Goal: Transaction & Acquisition: Purchase product/service

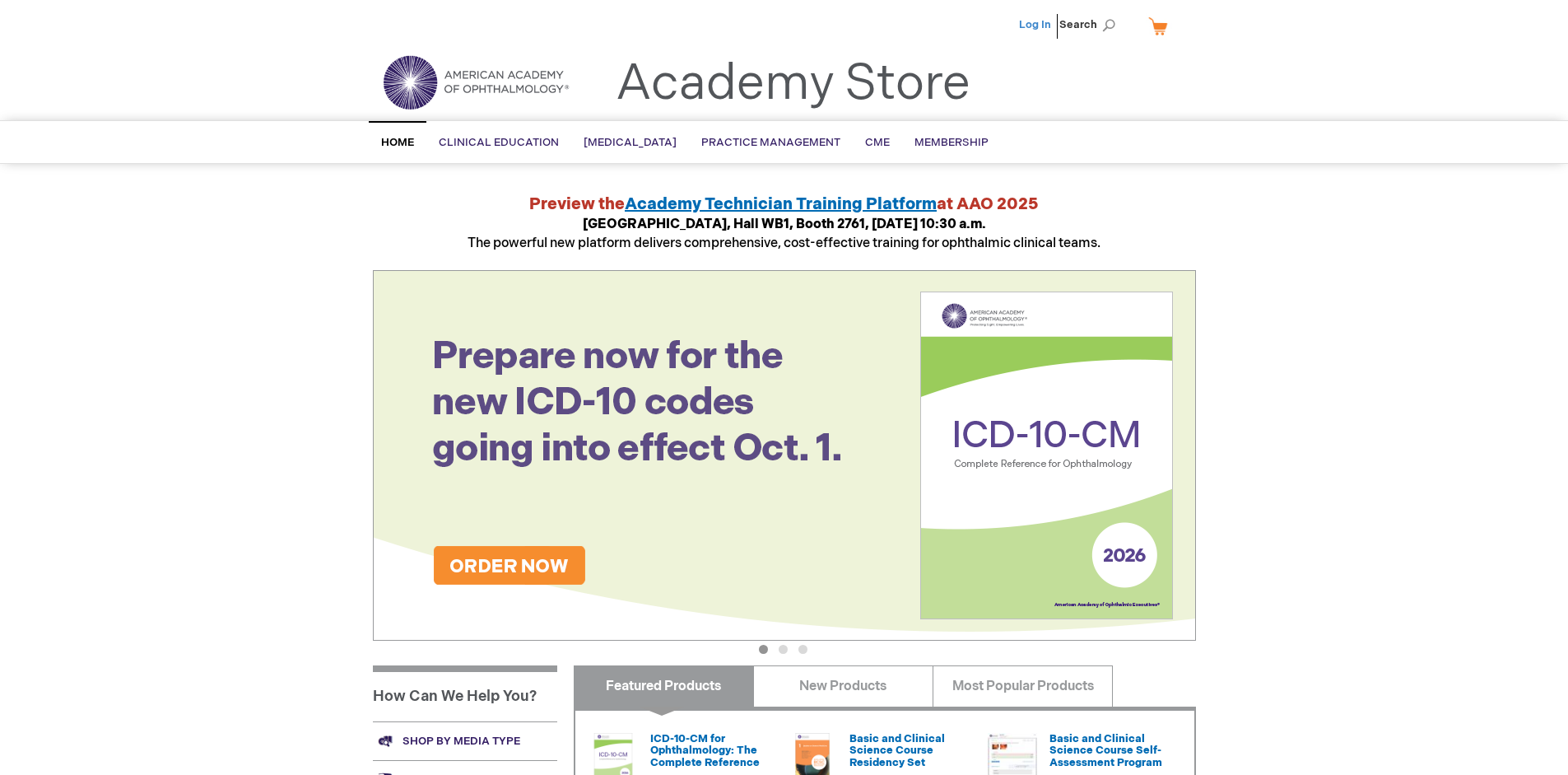
click at [1037, 25] on link "Log In" at bounding box center [1035, 24] width 32 height 13
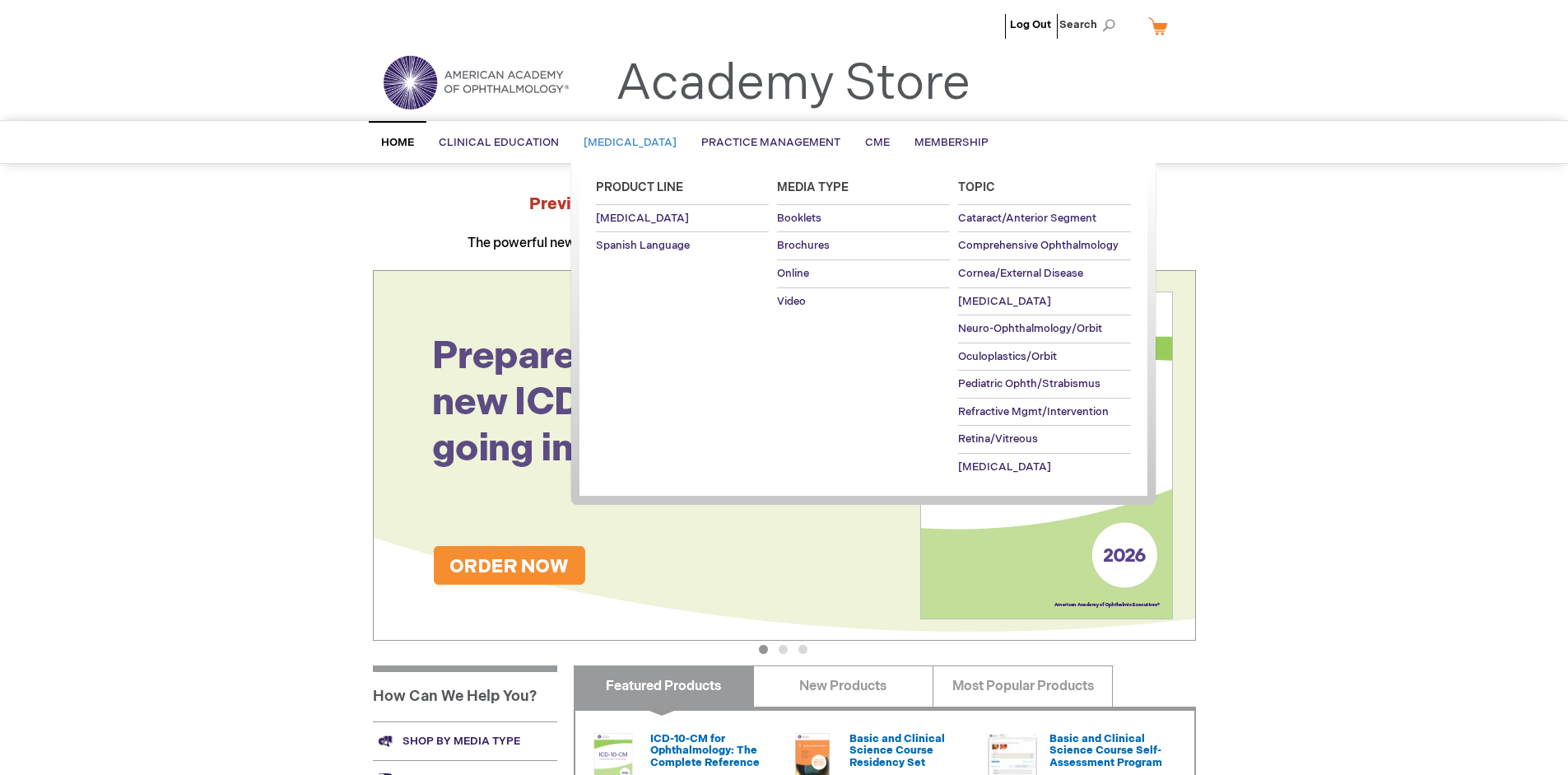
click at [635, 142] on span "[MEDICAL_DATA]" at bounding box center [630, 142] width 93 height 13
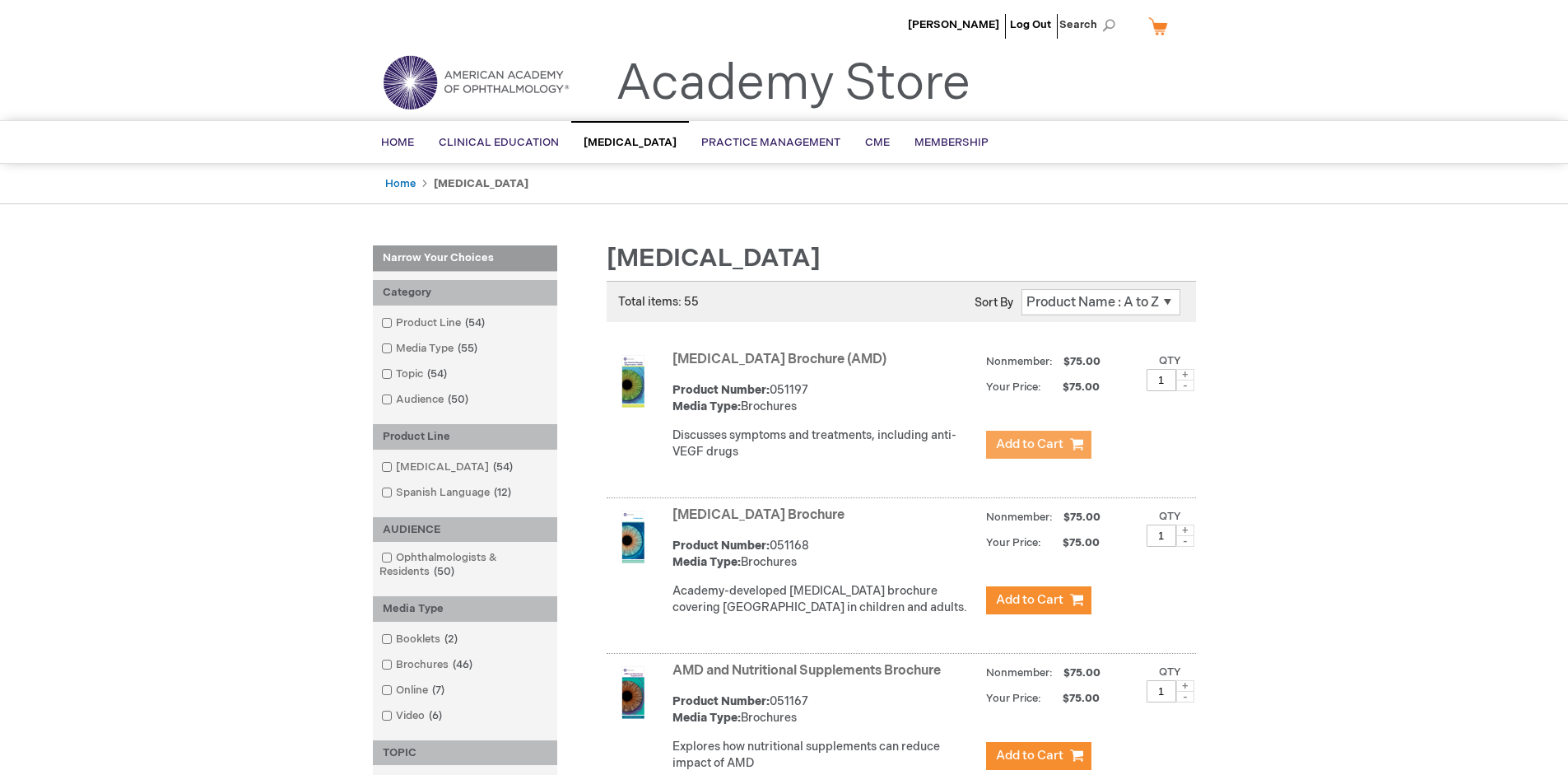
click at [1038, 444] on span "Add to Cart" at bounding box center [1030, 443] width 67 height 15
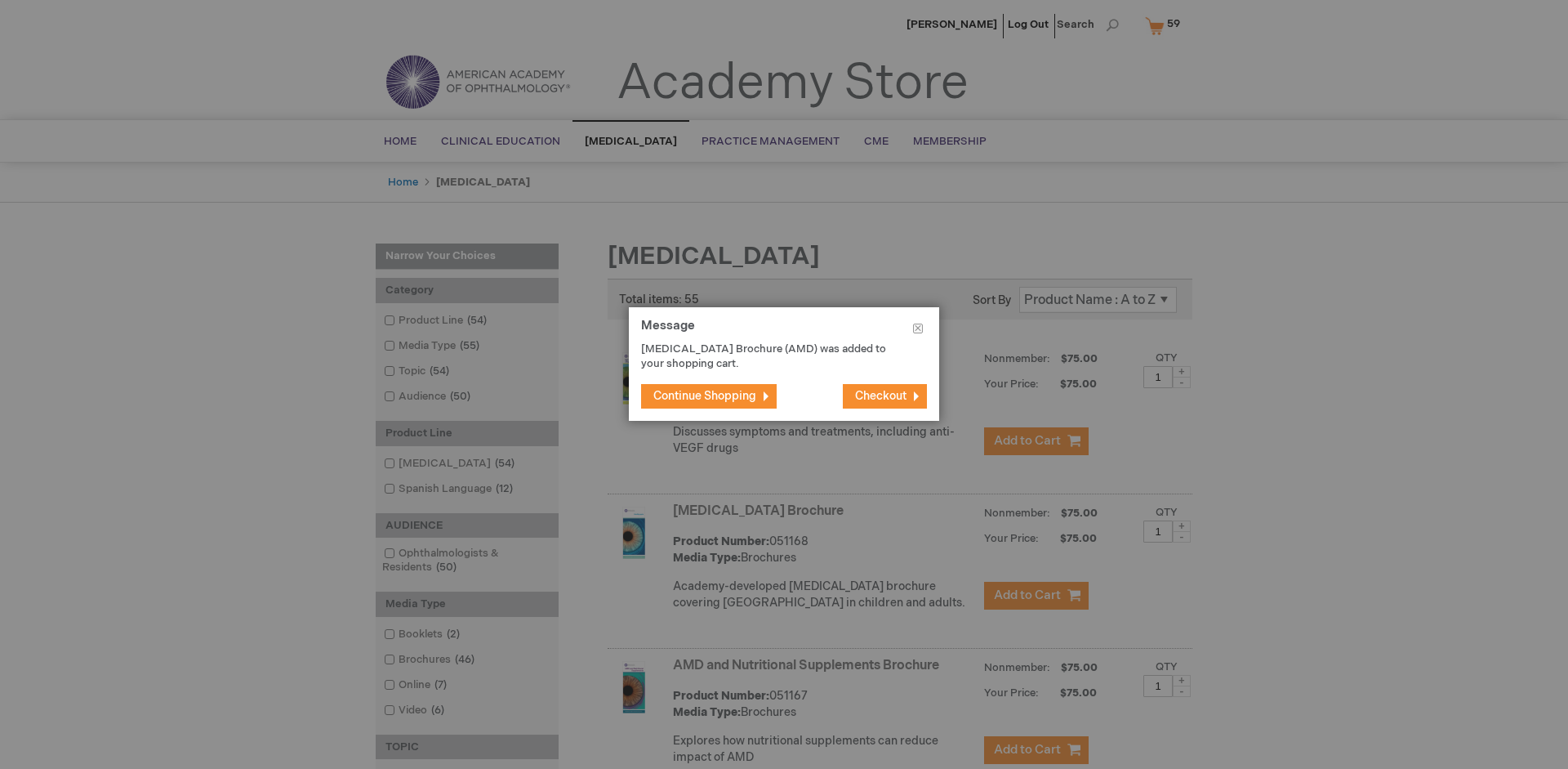
click at [705, 396] on span "Continue Shopping" at bounding box center [705, 396] width 103 height 14
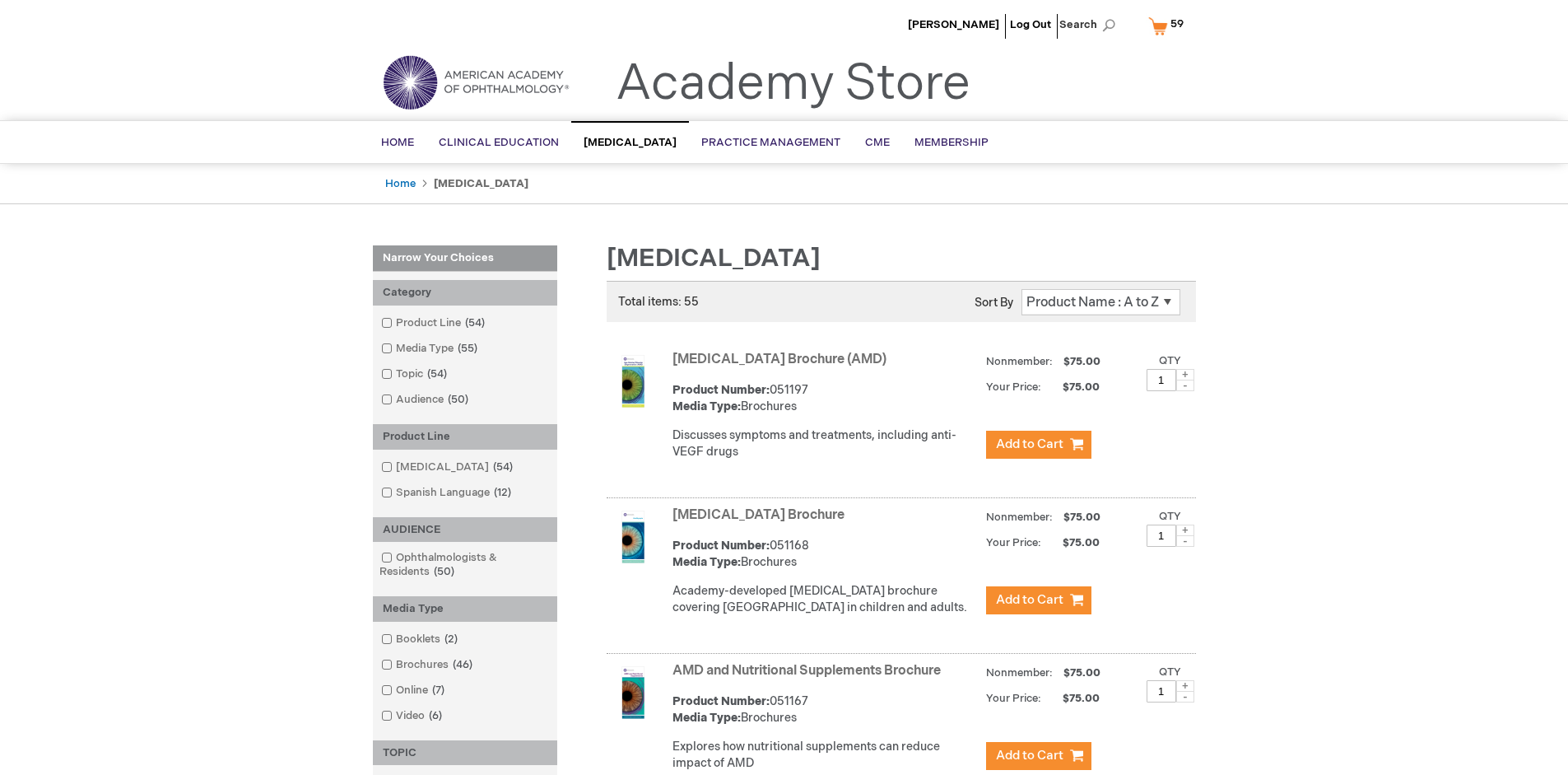
click at [810, 678] on link "AMD and Nutritional Supplements Brochure" at bounding box center [807, 670] width 269 height 15
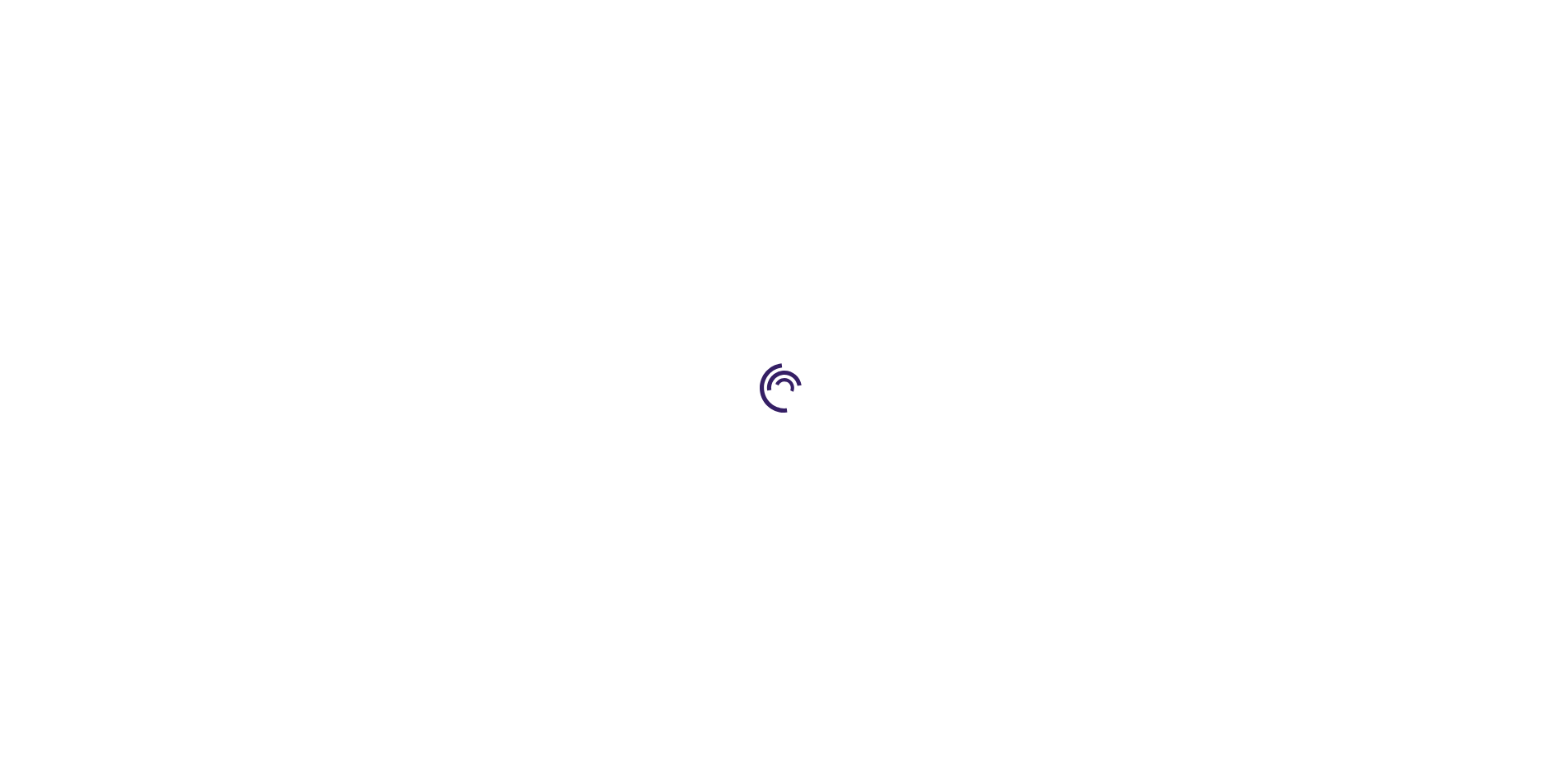
type input "1"
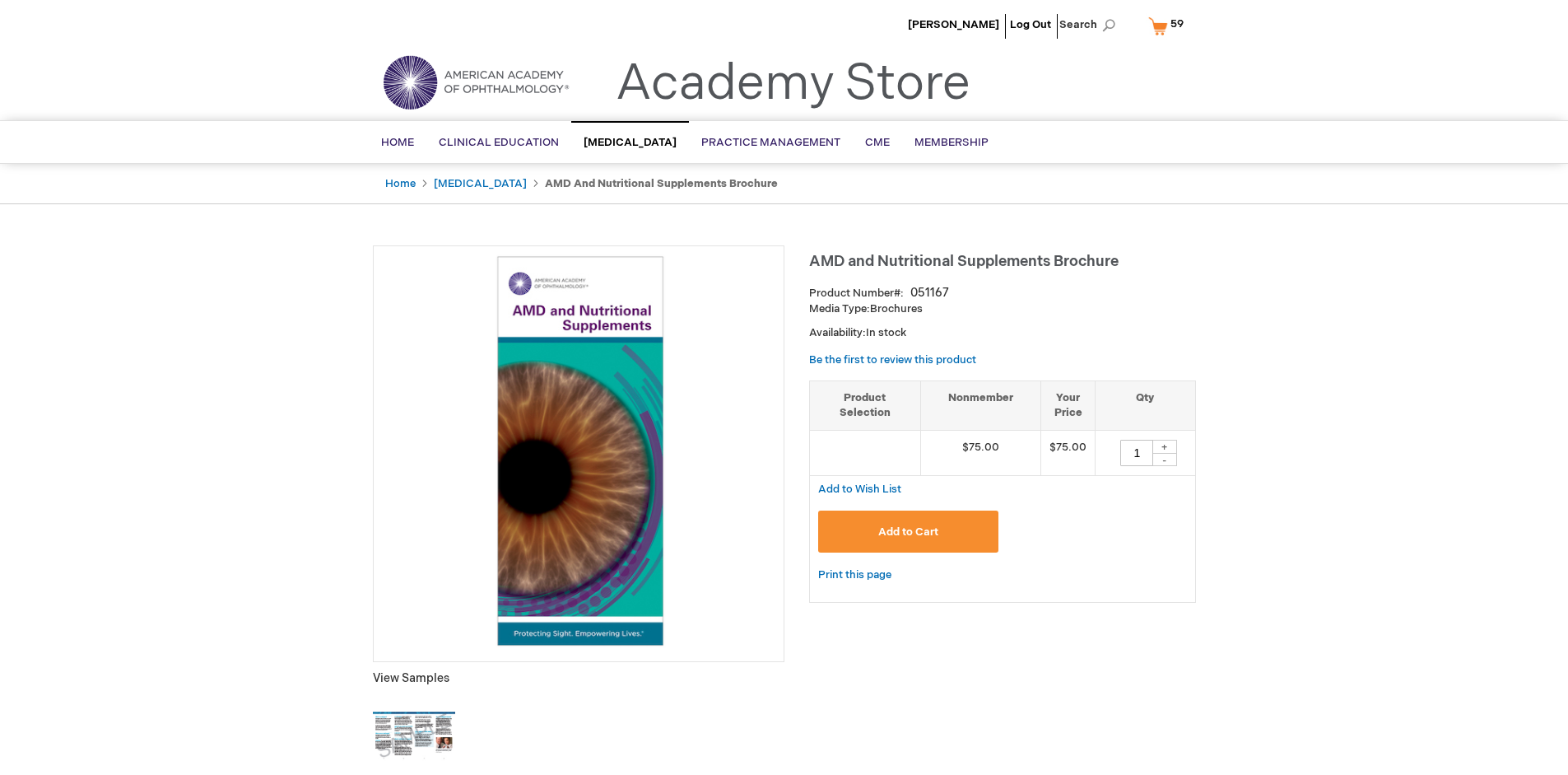
click at [908, 531] on span "Add to Cart" at bounding box center [908, 531] width 60 height 13
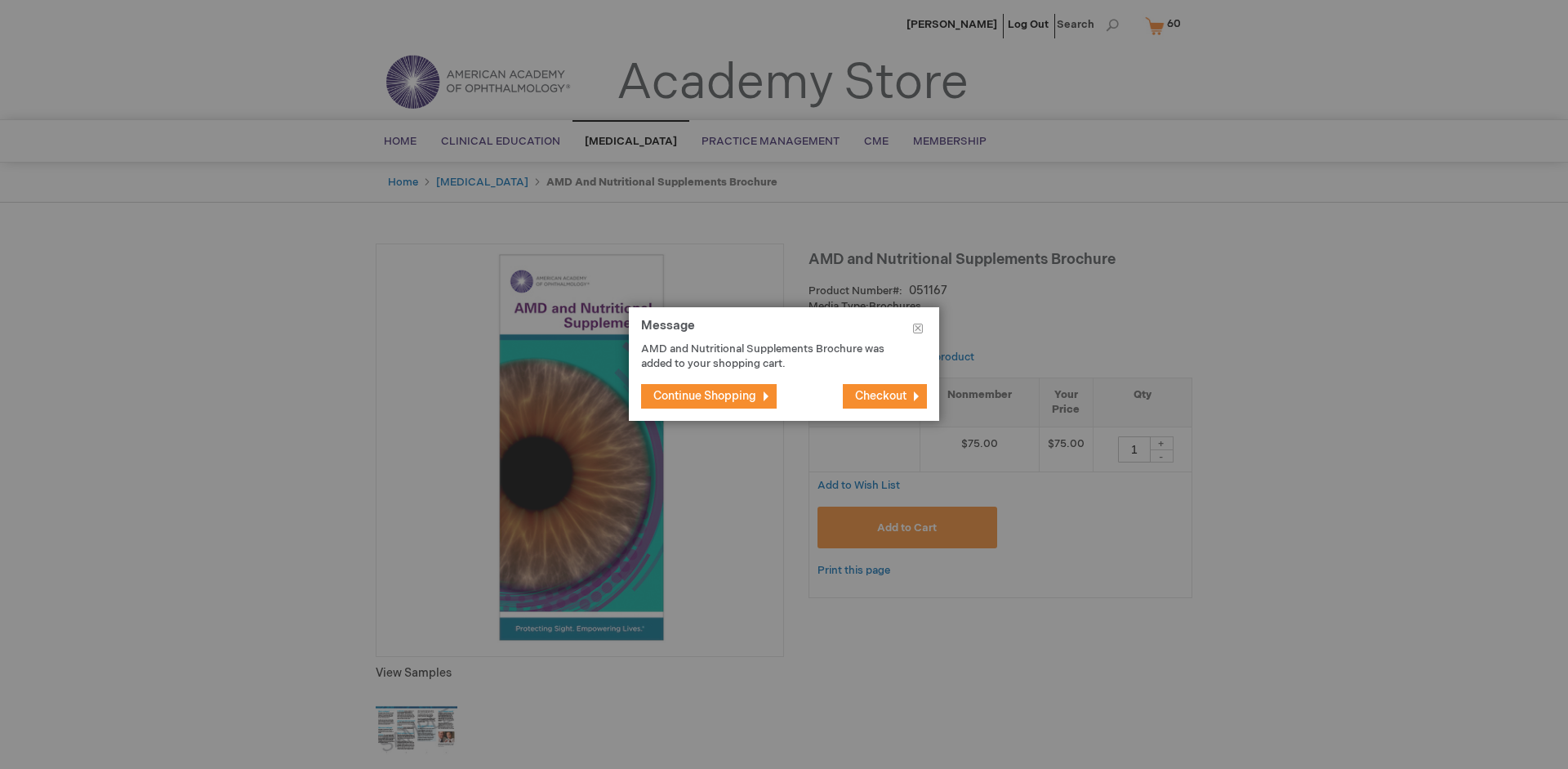
click at [705, 396] on span "Continue Shopping" at bounding box center [705, 396] width 103 height 14
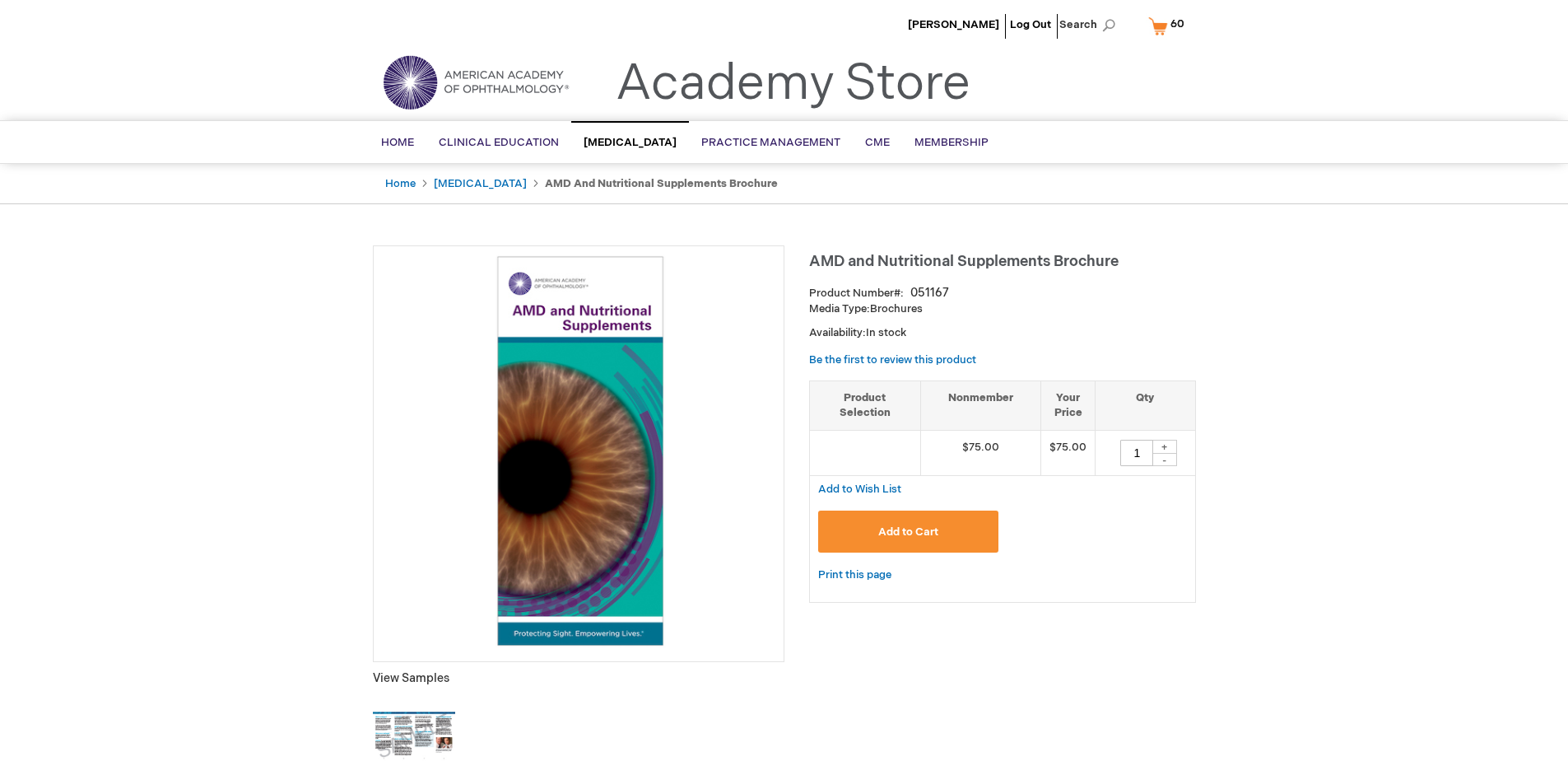
click at [1169, 25] on span "60 60 items" at bounding box center [1177, 24] width 19 height 20
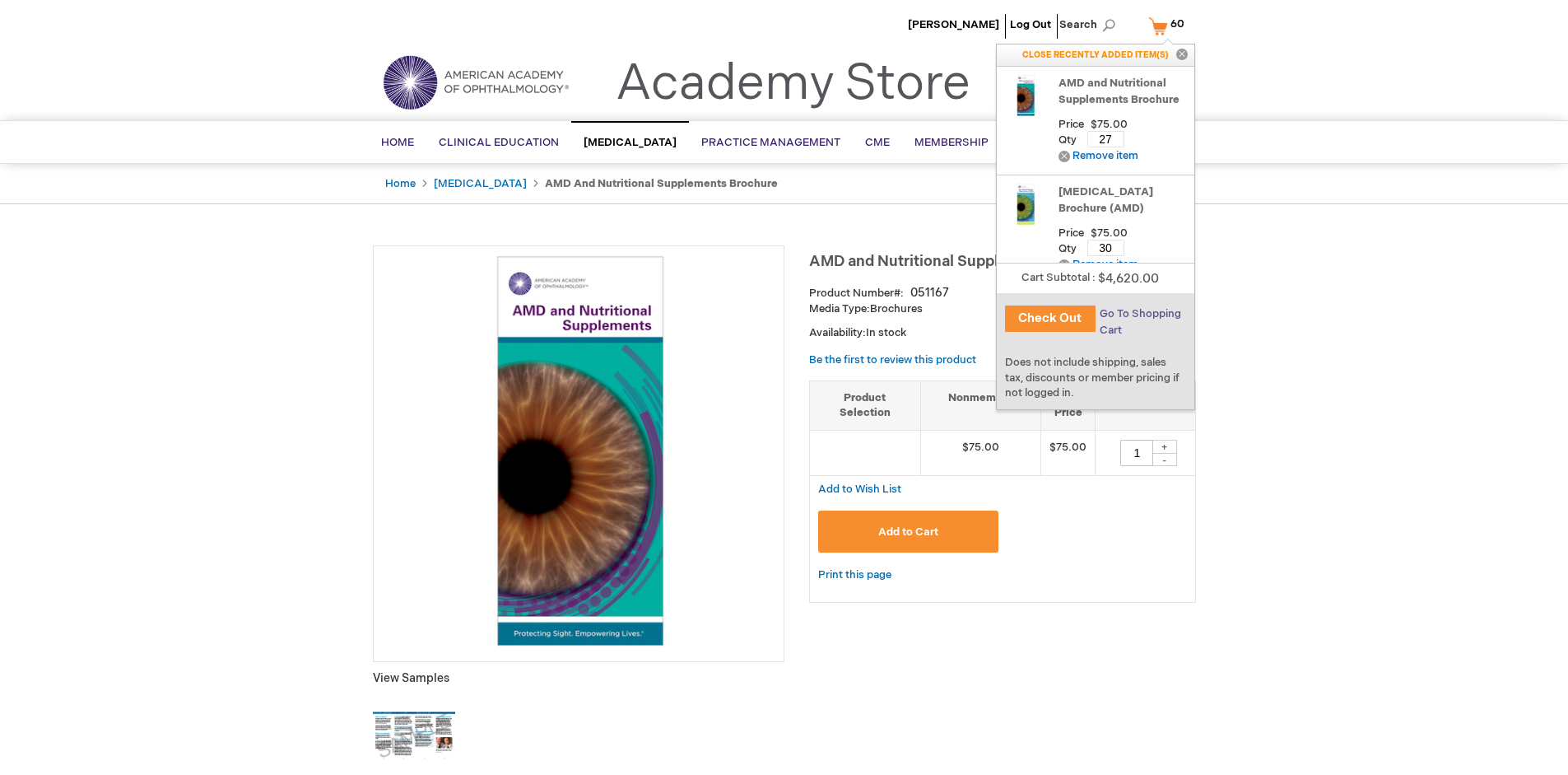
click at [1139, 314] on span "Go To Shopping Cart" at bounding box center [1141, 322] width 82 height 30
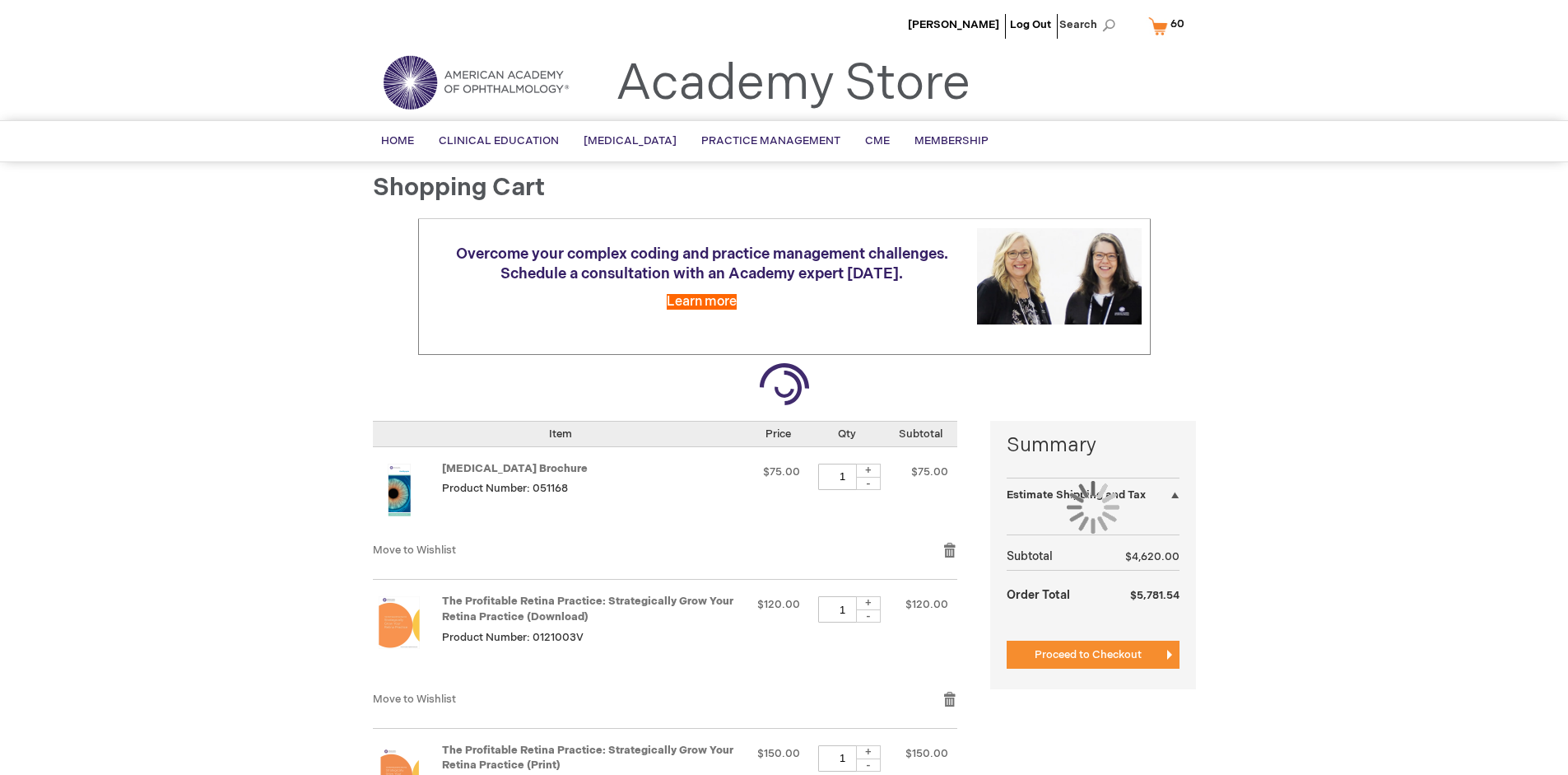
select select "US"
select select "41"
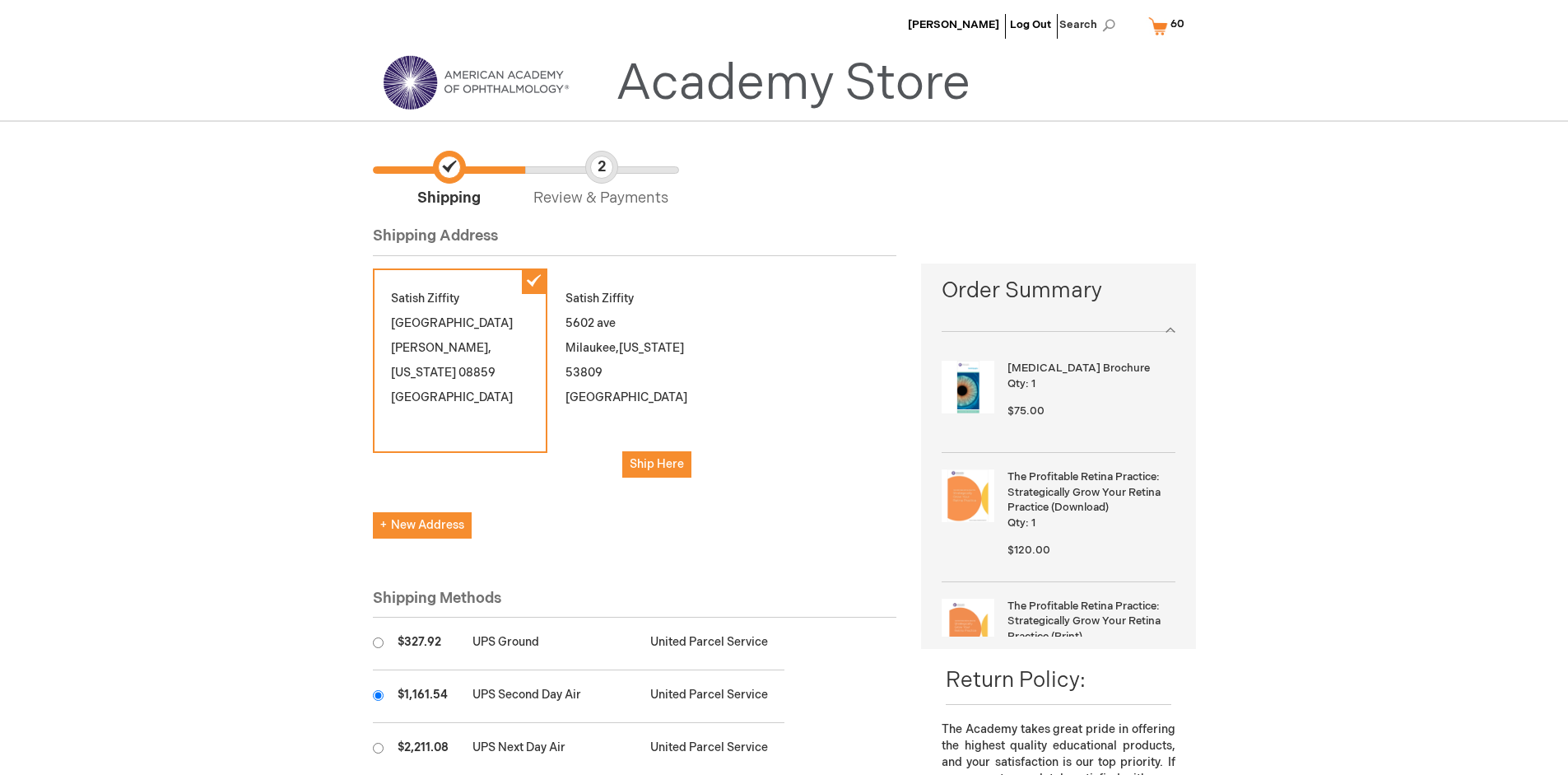
click at [378, 694] on input "radio" at bounding box center [378, 695] width 11 height 11
